Goal: Task Accomplishment & Management: Manage account settings

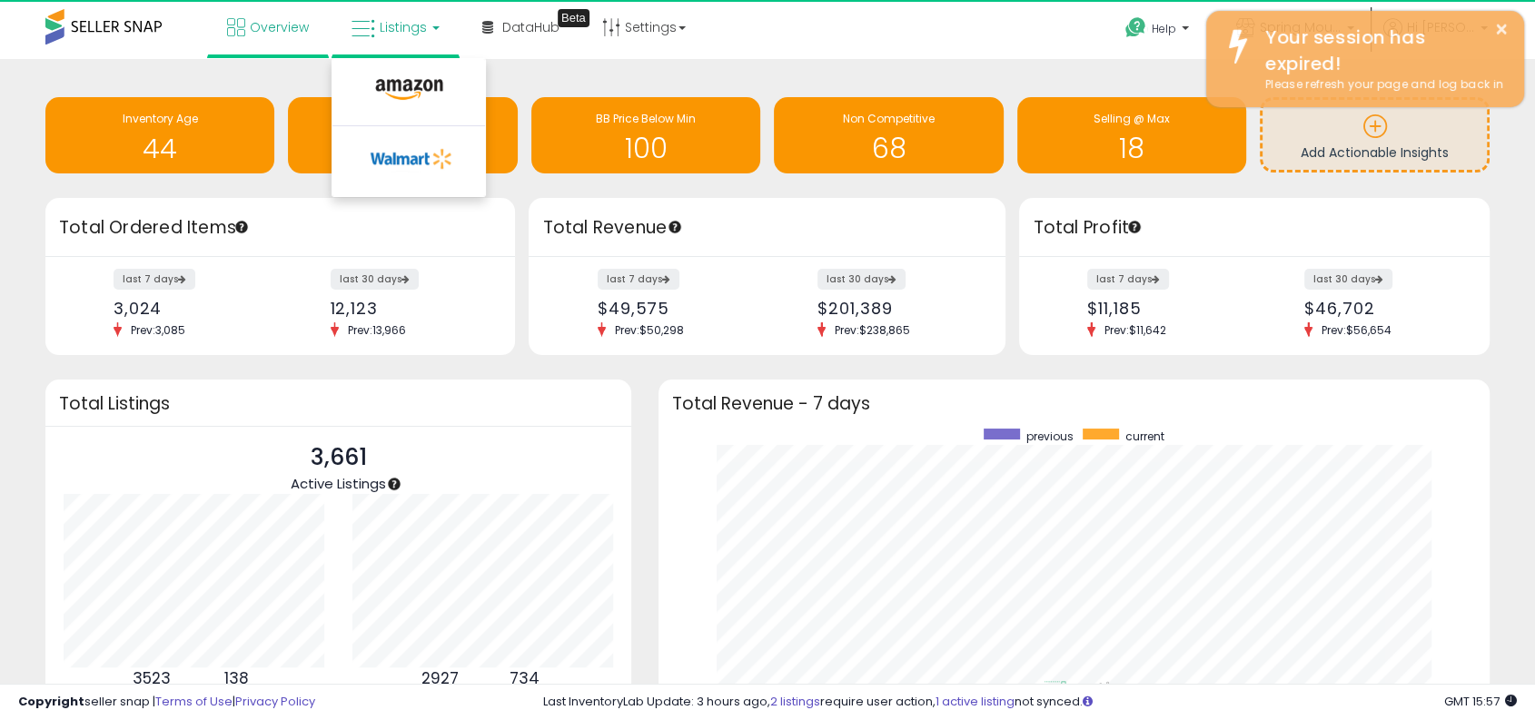
scroll to position [343, 794]
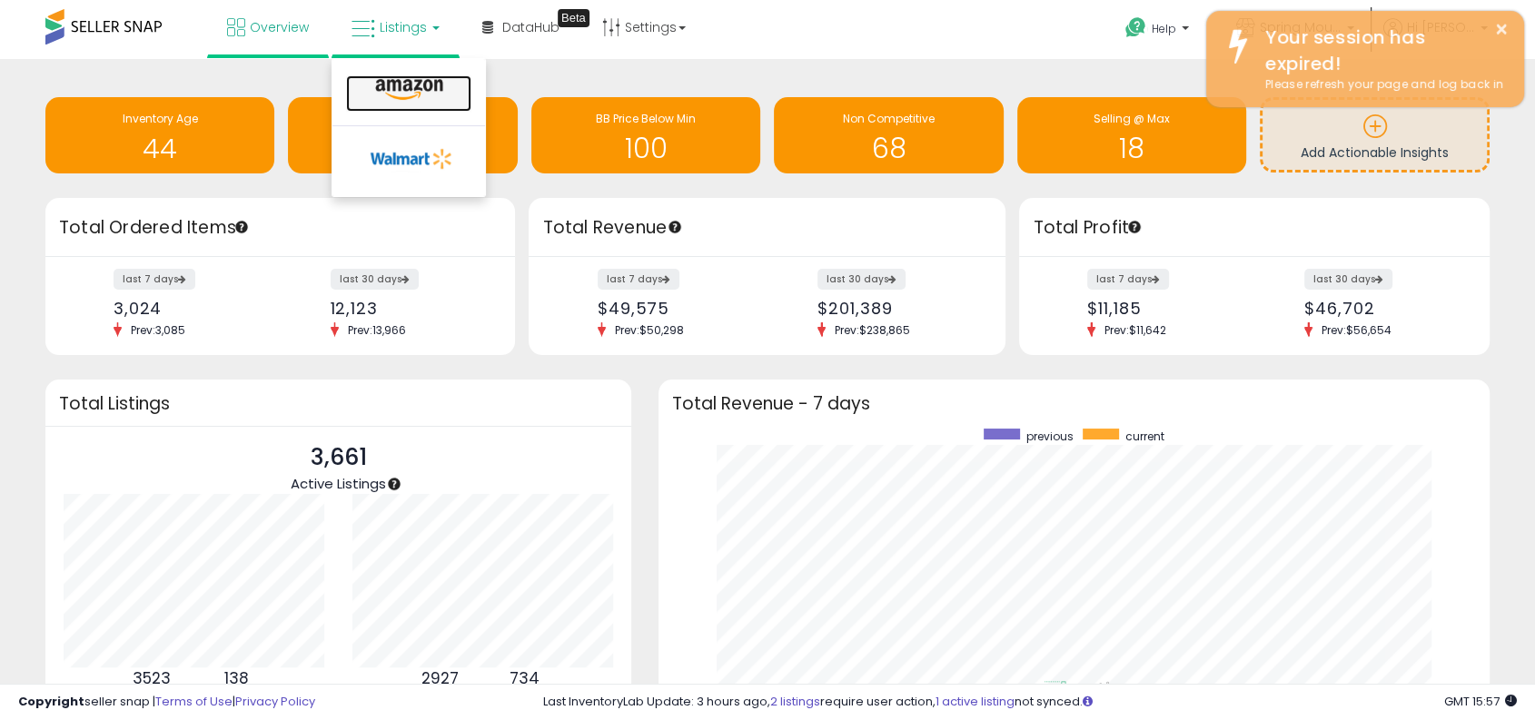
click at [404, 98] on icon at bounding box center [409, 90] width 79 height 24
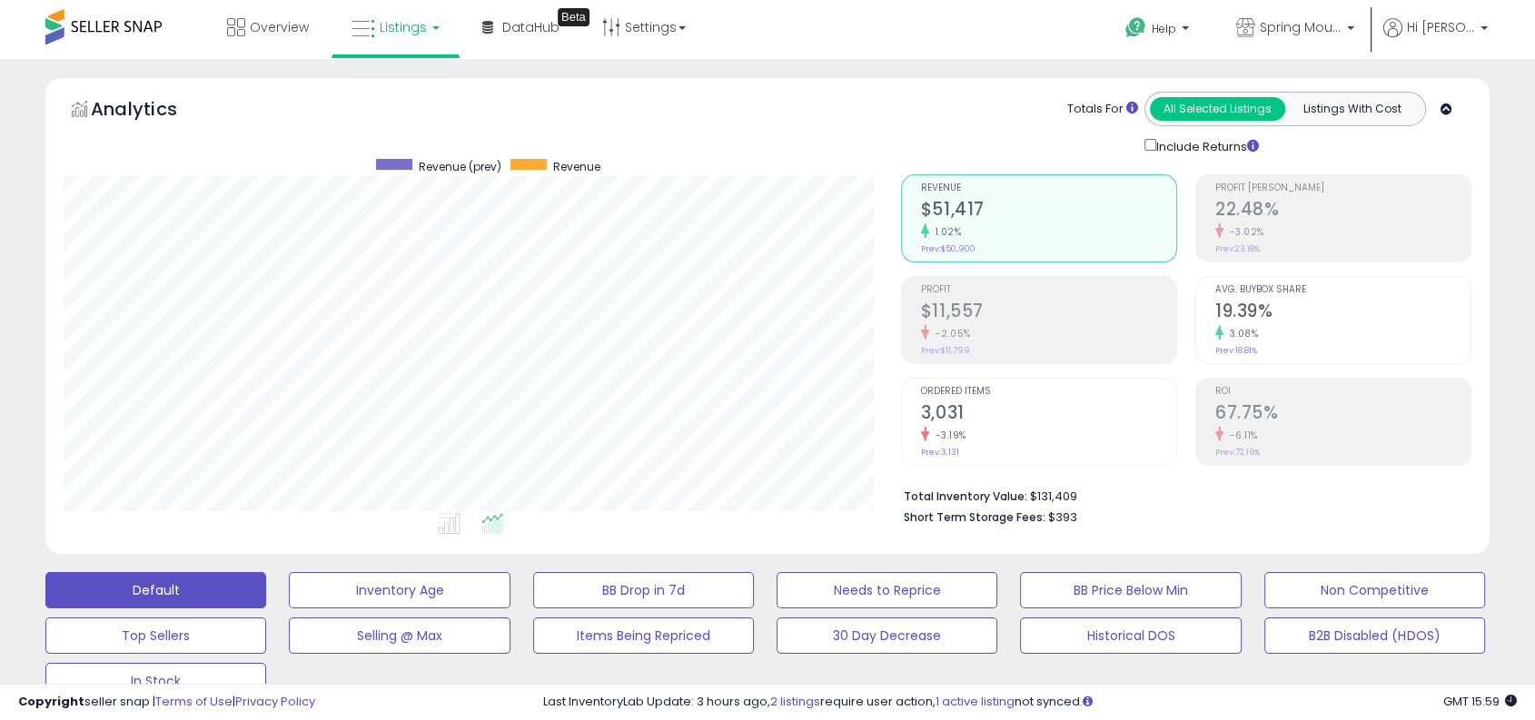
scroll to position [672, 0]
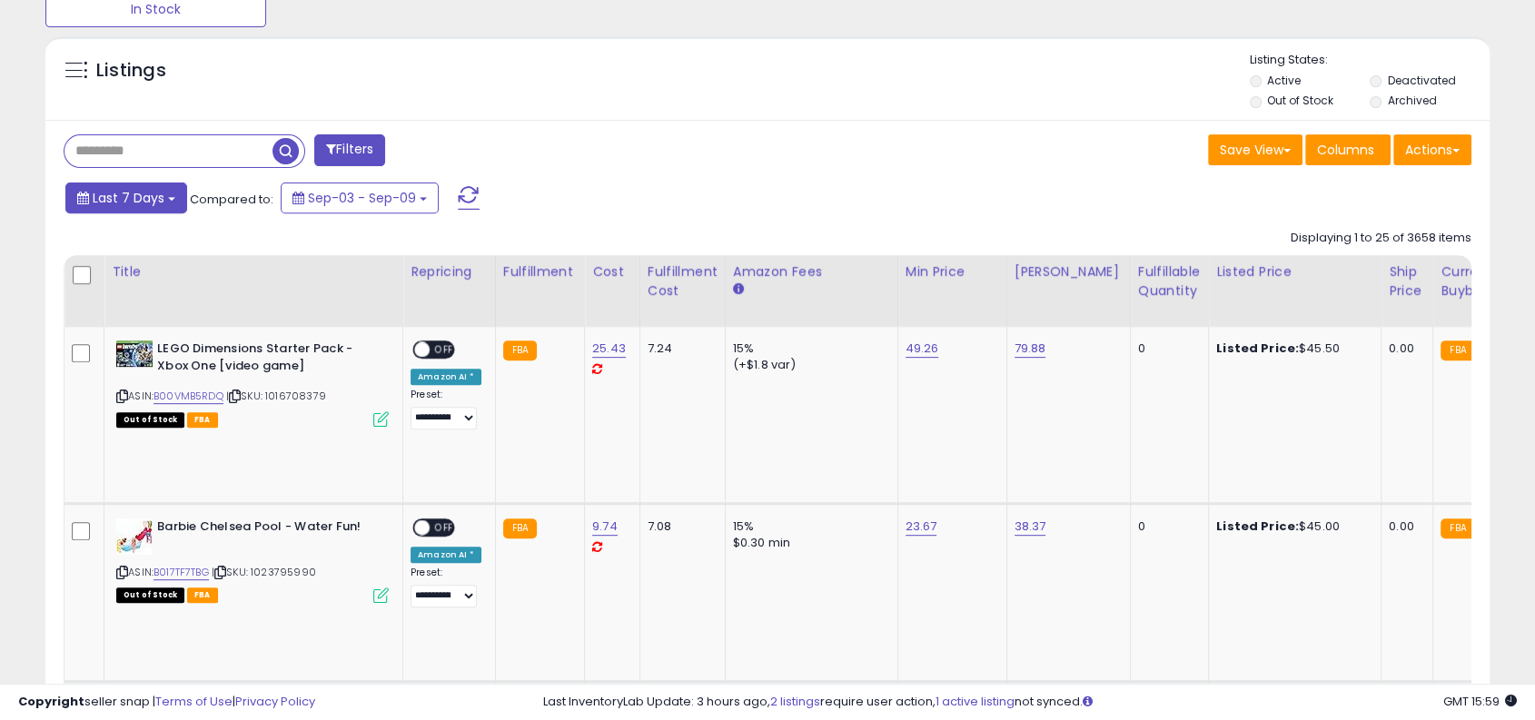
click at [146, 190] on span "Last 7 Days" at bounding box center [129, 198] width 72 height 18
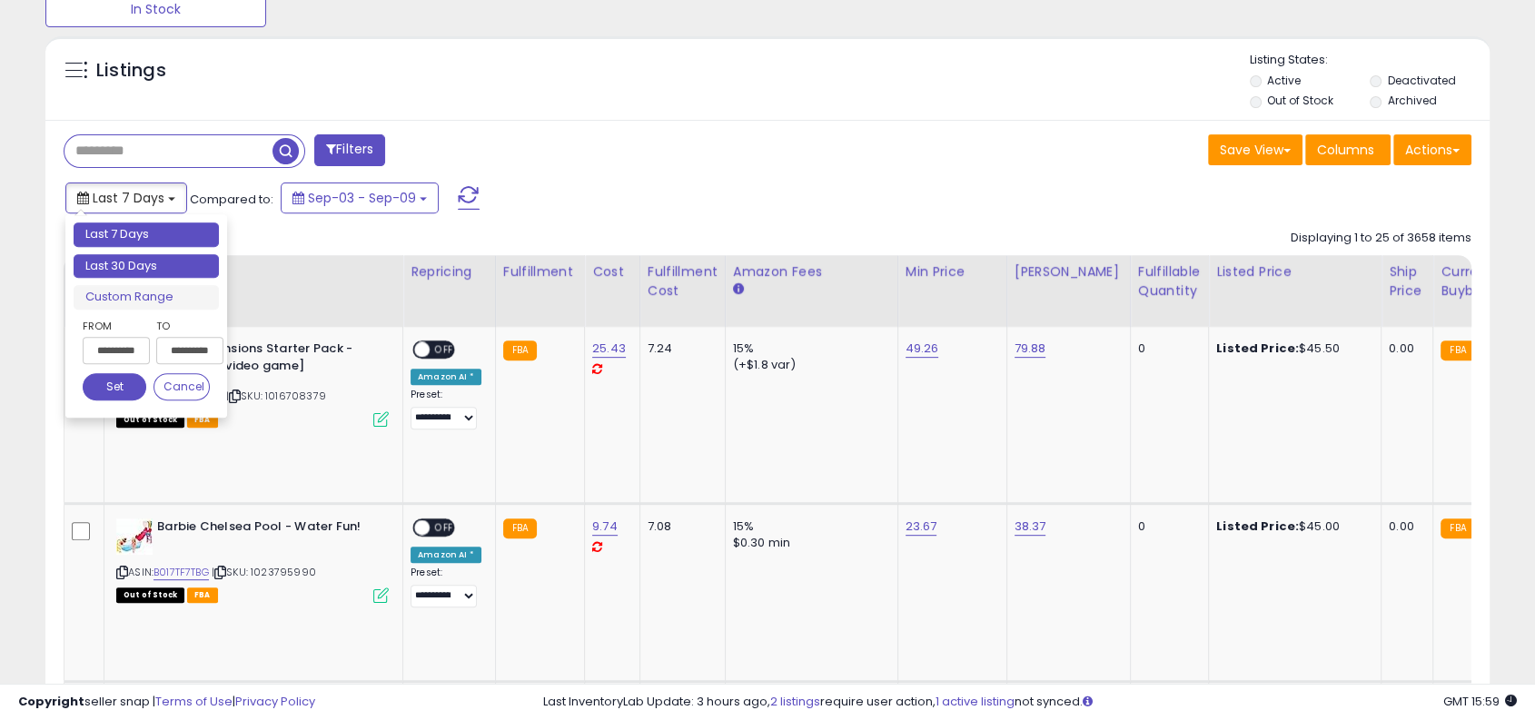
type input "**********"
click at [131, 262] on li "Last 30 Days" at bounding box center [146, 266] width 145 height 25
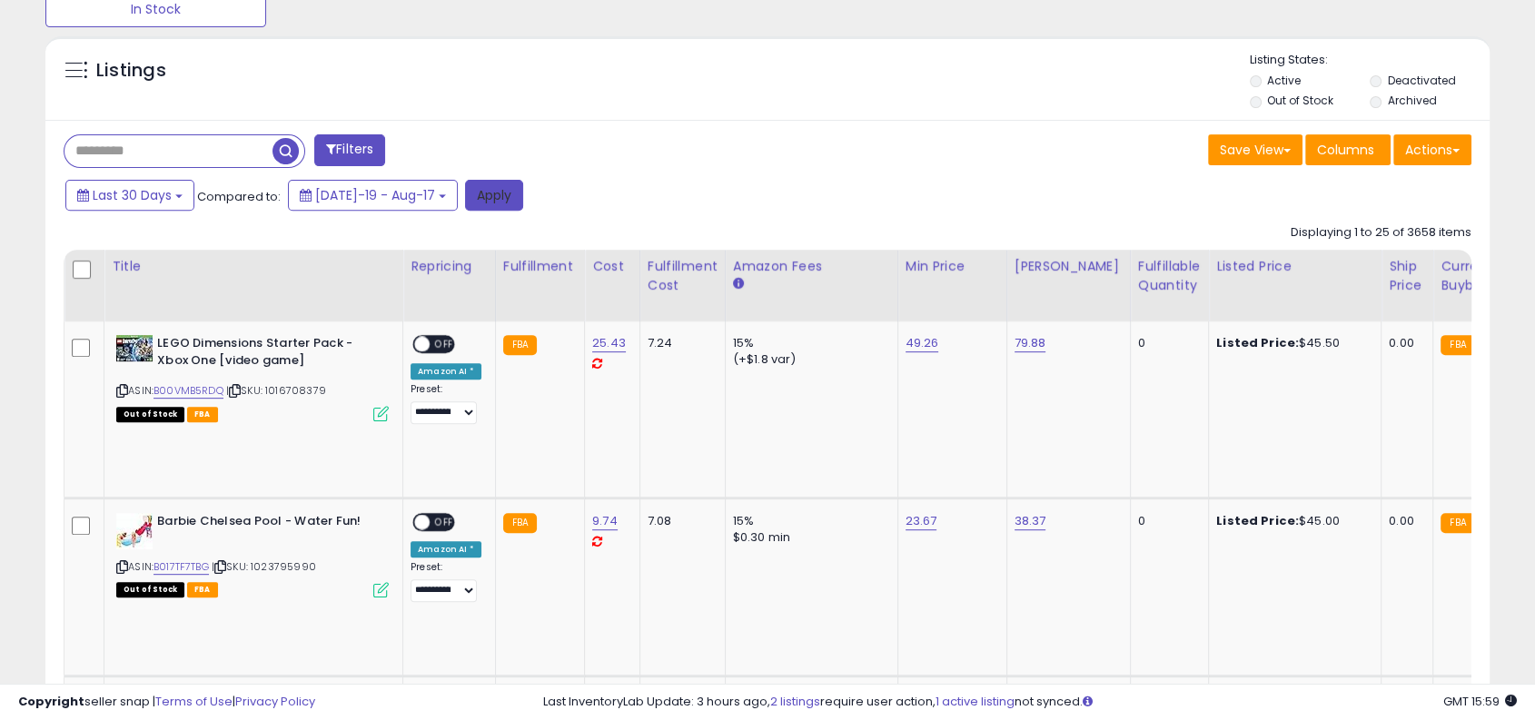
click at [465, 202] on button "Apply" at bounding box center [494, 195] width 58 height 31
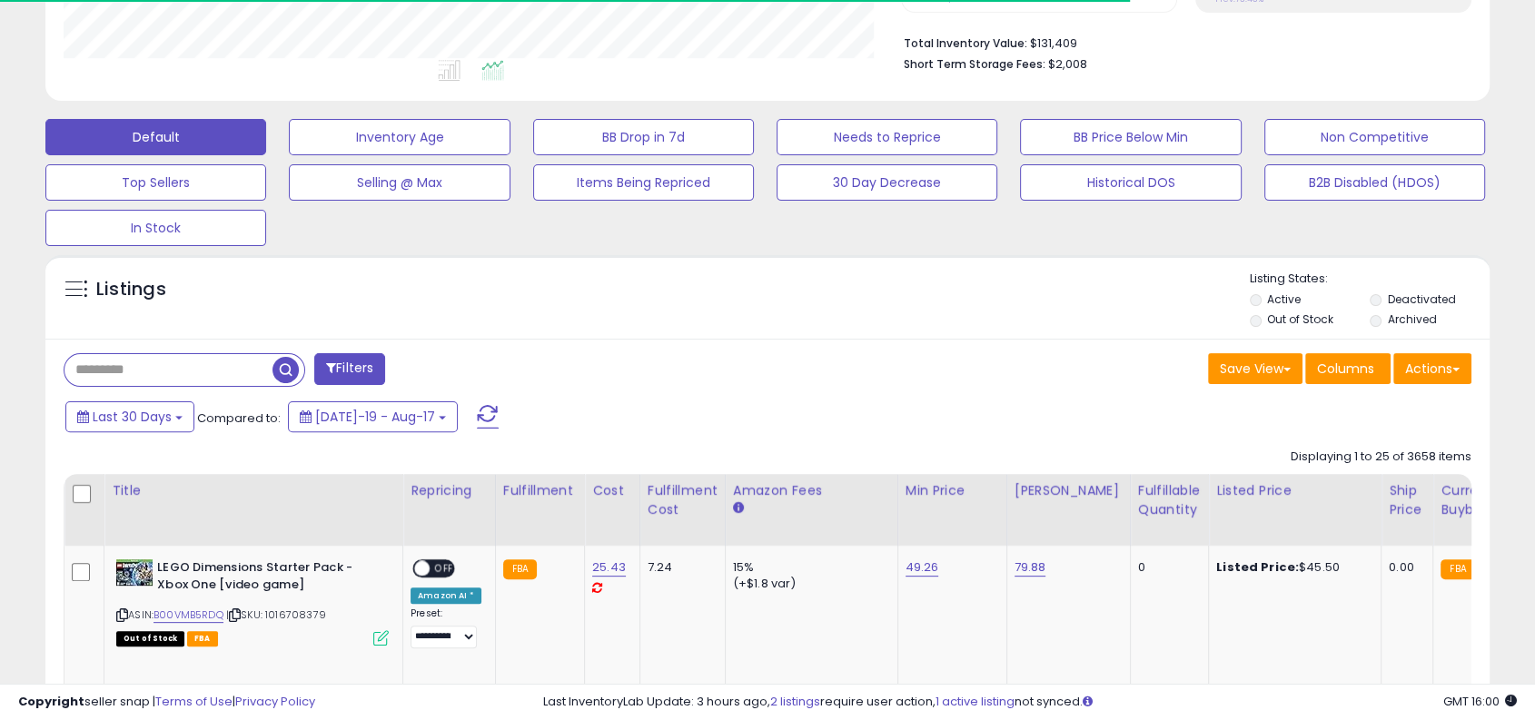
scroll to position [372, 835]
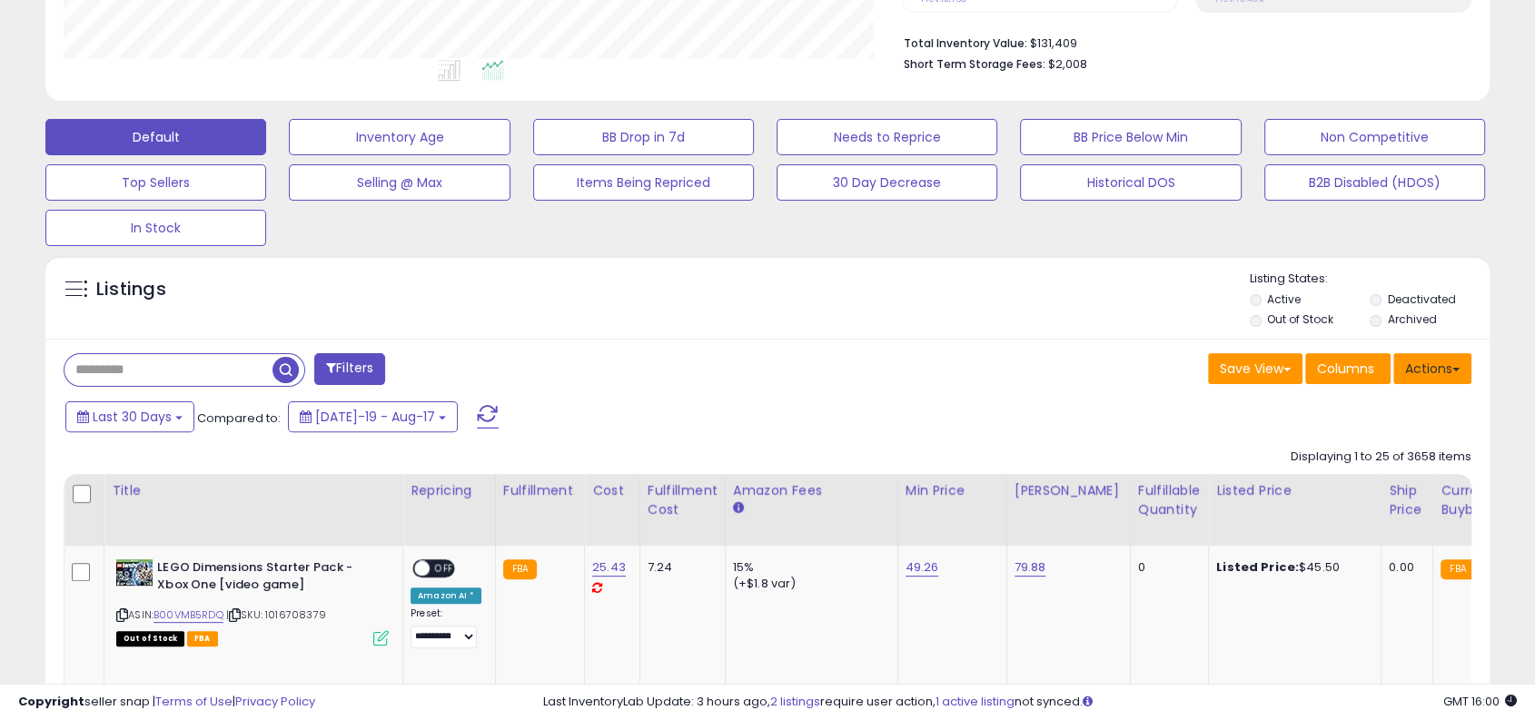
click at [1449, 371] on button "Actions" at bounding box center [1432, 368] width 78 height 31
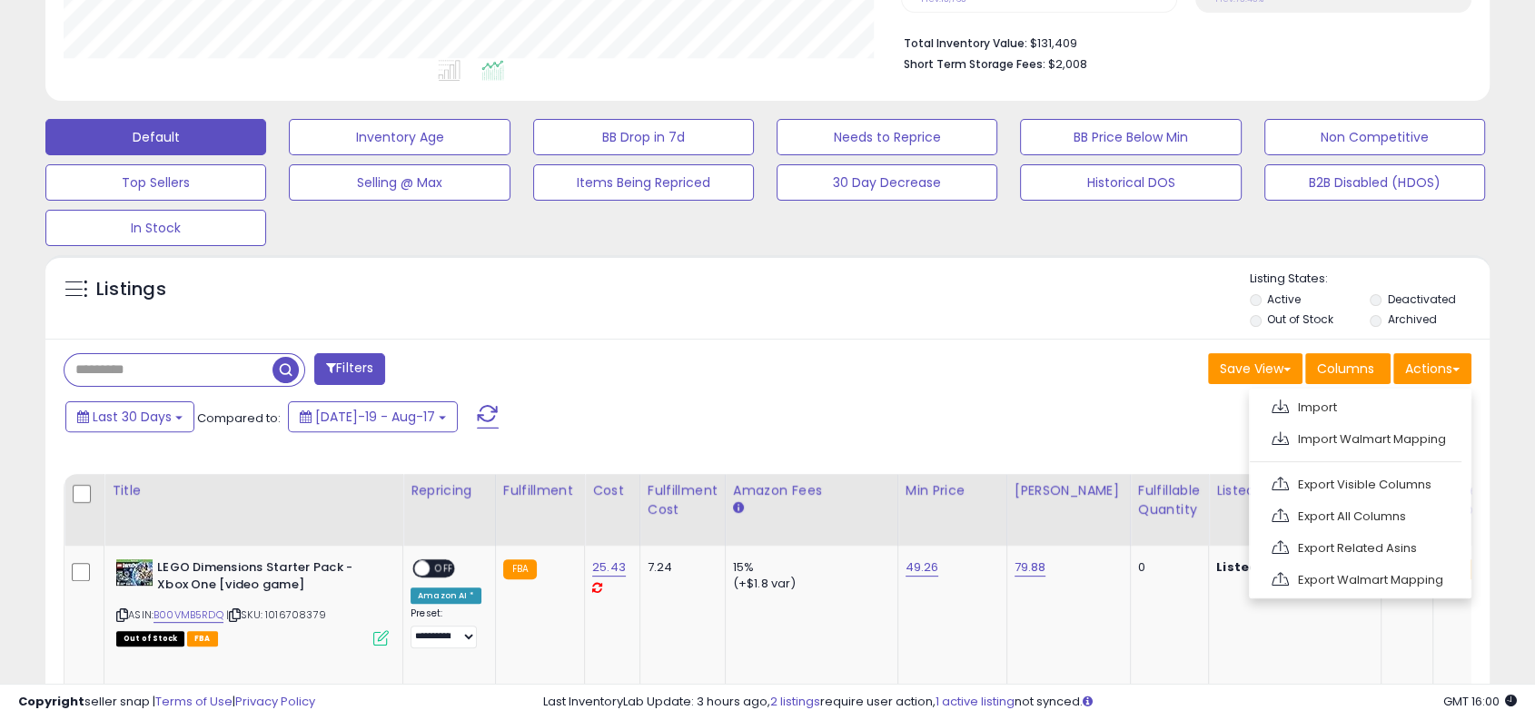
click at [1125, 366] on div "Save View Save As New View Update Current View Columns Actions Import Import Wa…" at bounding box center [1125, 370] width 717 height 35
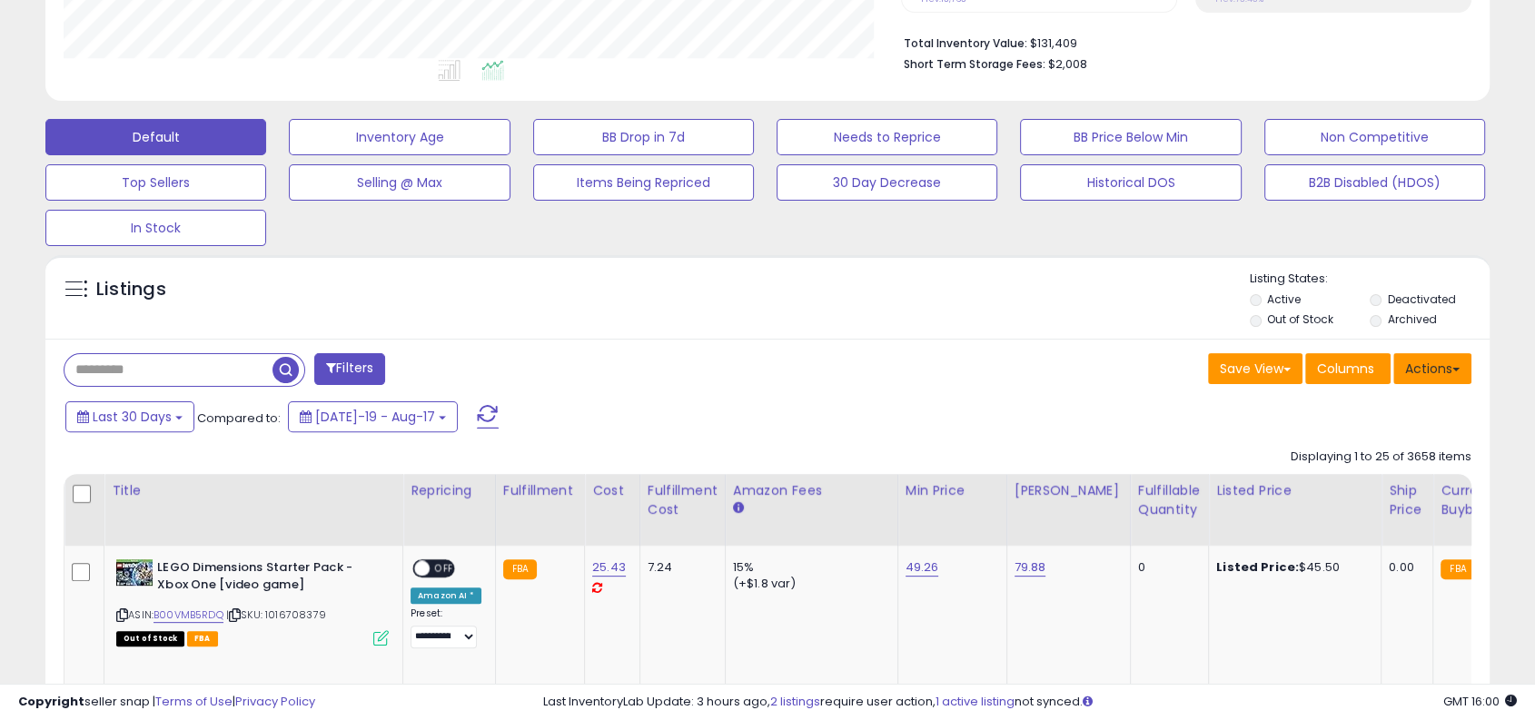
click at [1449, 366] on button "Actions" at bounding box center [1432, 368] width 78 height 31
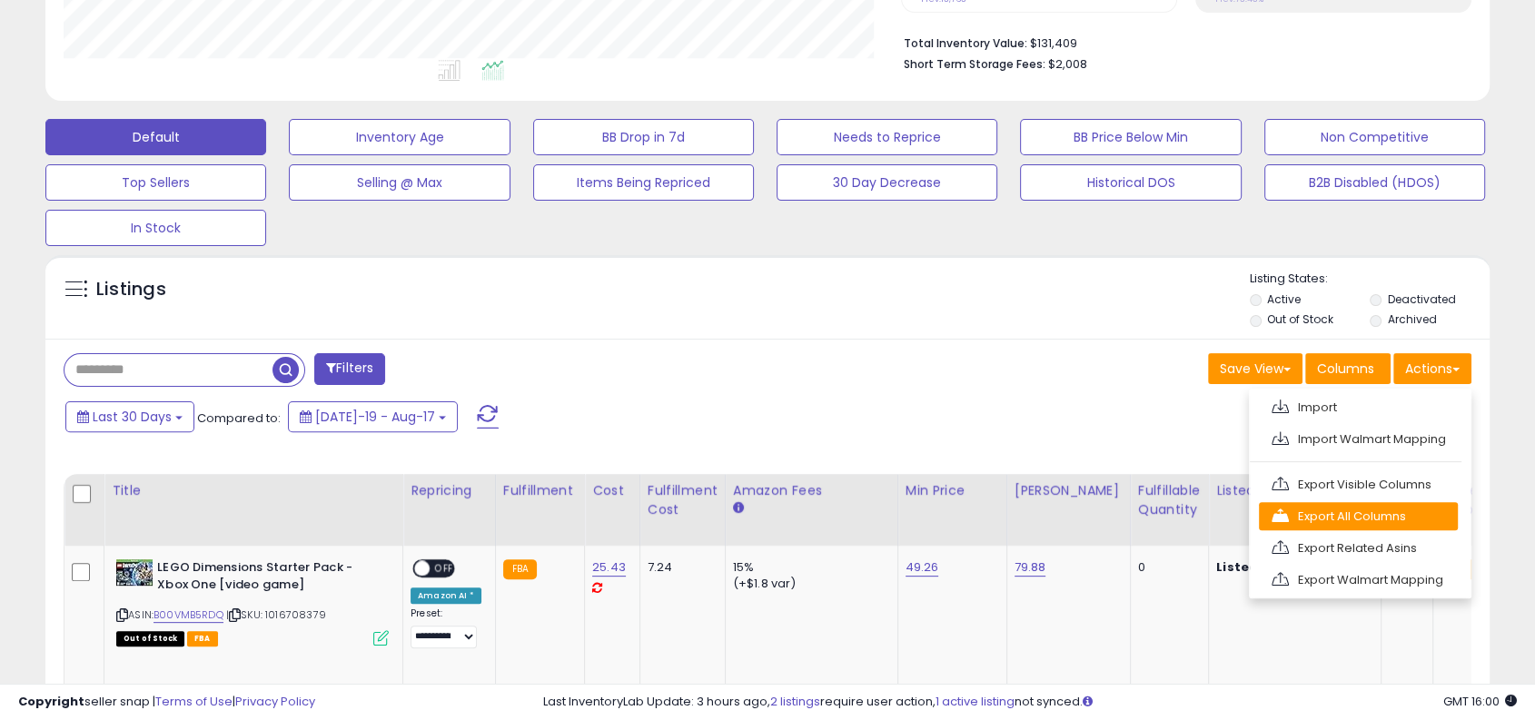
click at [1359, 514] on link "Export All Columns" at bounding box center [1358, 516] width 199 height 28
